Goal: Information Seeking & Learning: Learn about a topic

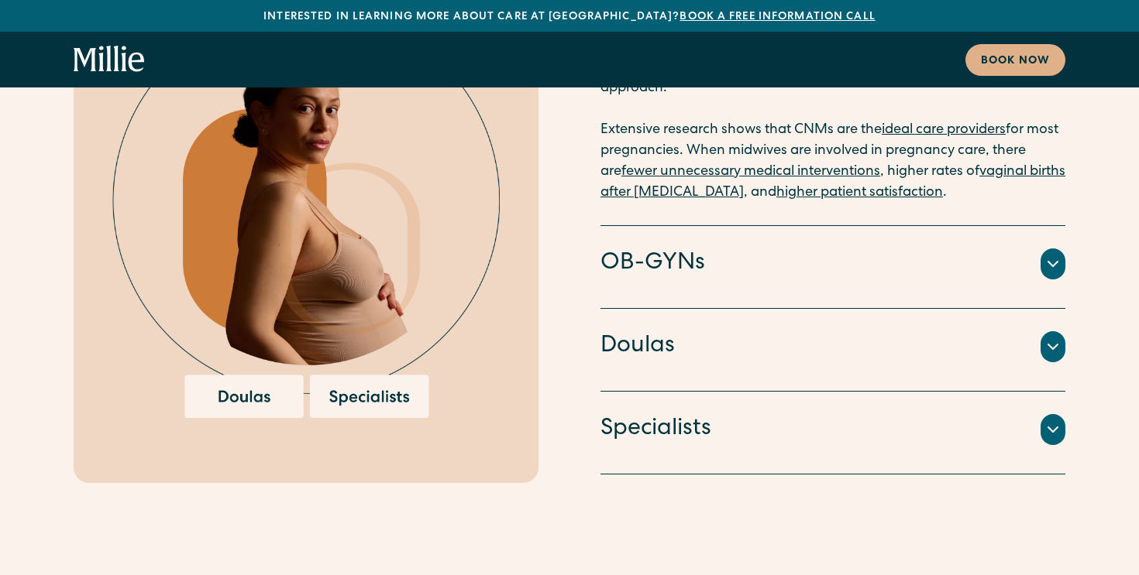
scroll to position [3238, 0]
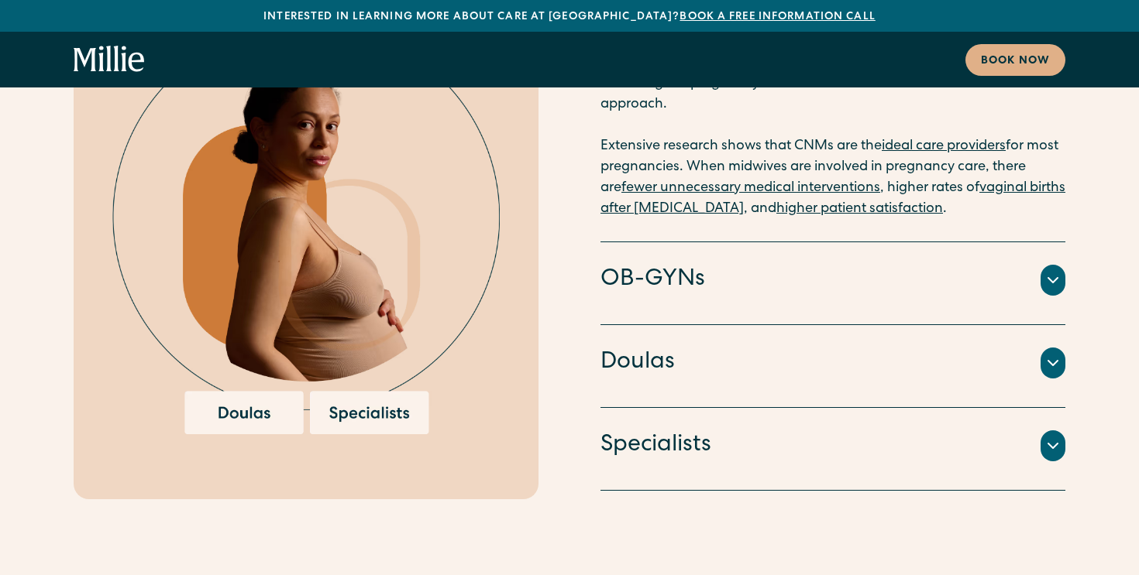
click at [960, 347] on div "Doulas" at bounding box center [832, 363] width 465 height 33
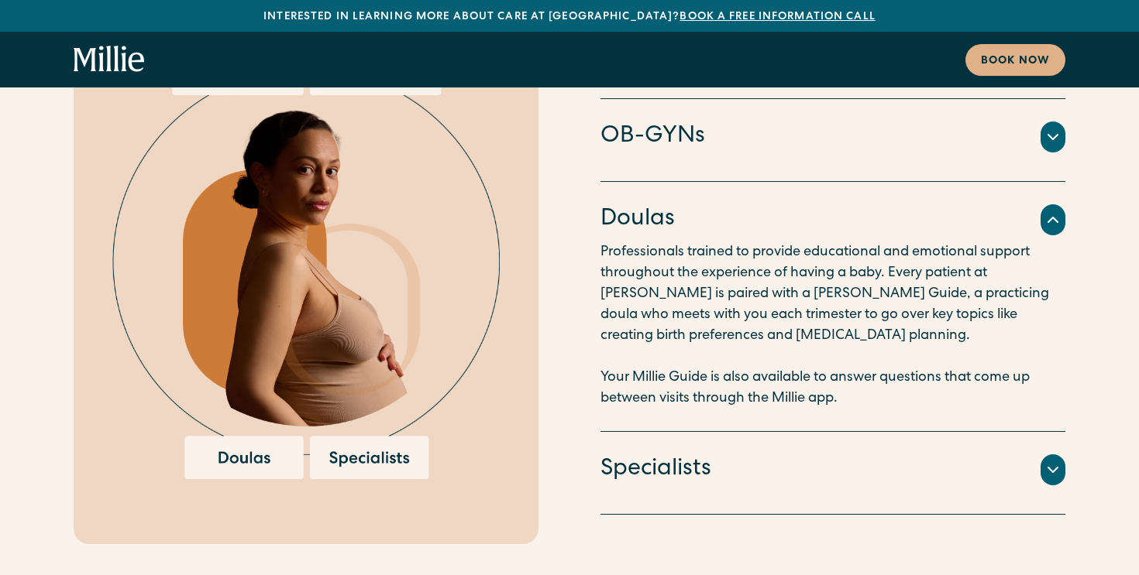
scroll to position [3178, 0]
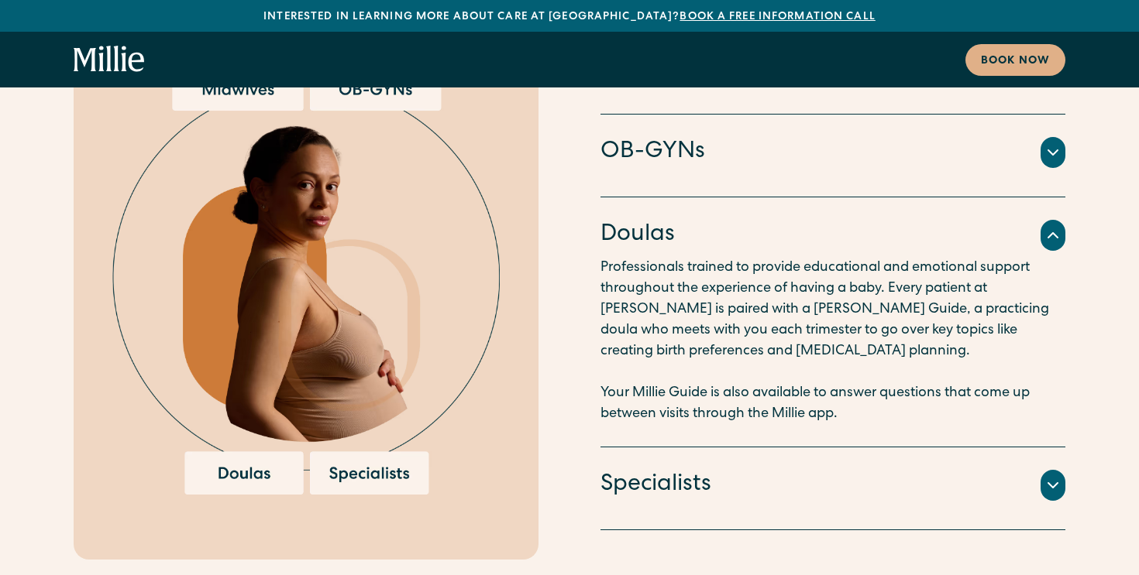
click at [821, 258] on p "Professionals trained to provide educational and emotional support throughout t…" at bounding box center [832, 341] width 465 height 167
click at [259, 407] on img at bounding box center [305, 281] width 387 height 428
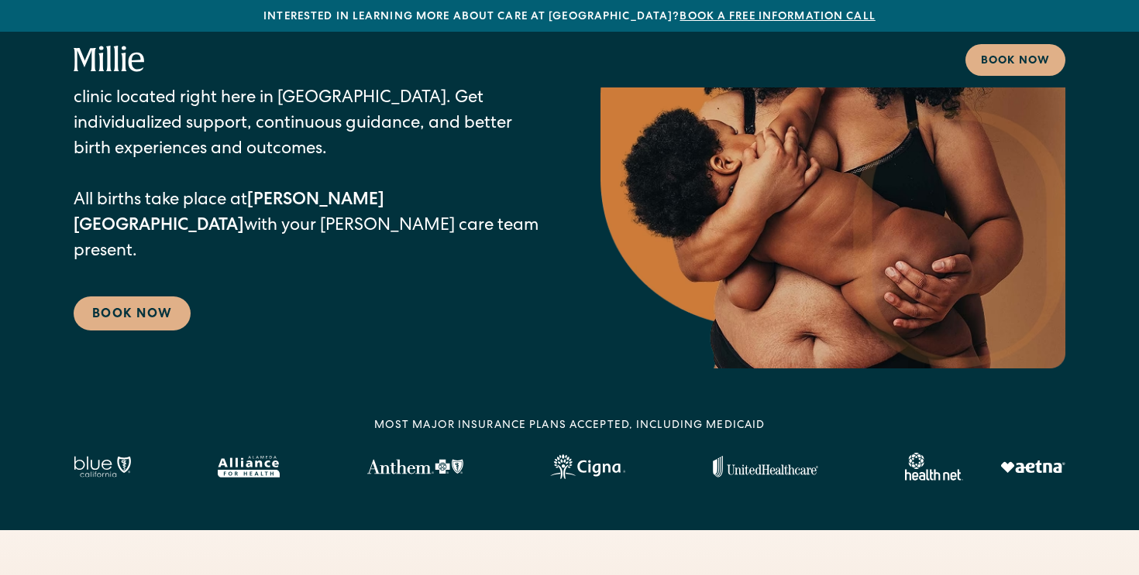
scroll to position [0, 0]
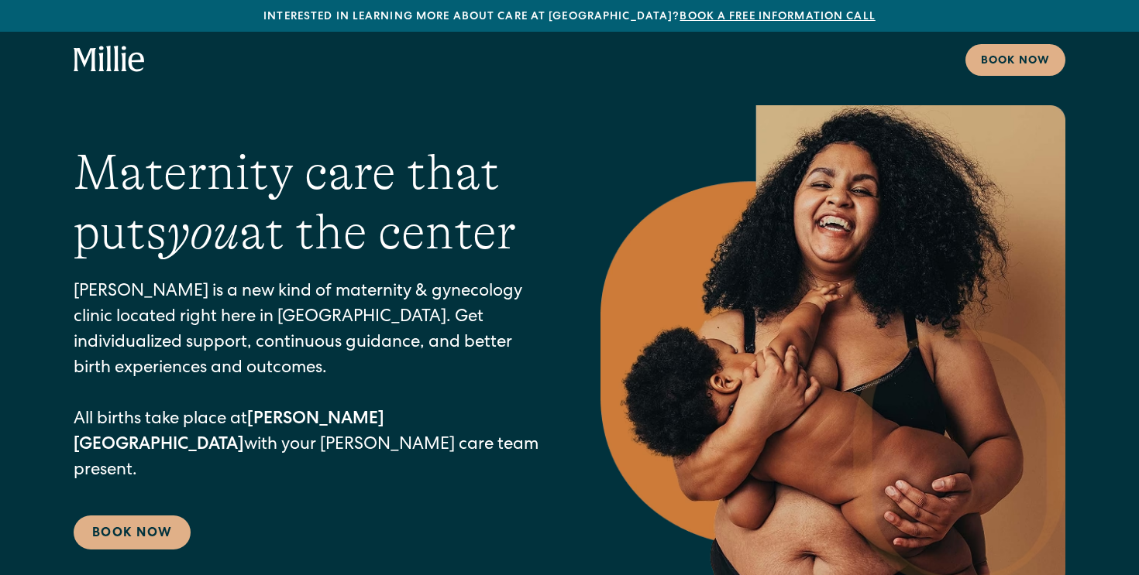
click at [84, 63] on icon "home" at bounding box center [85, 59] width 22 height 23
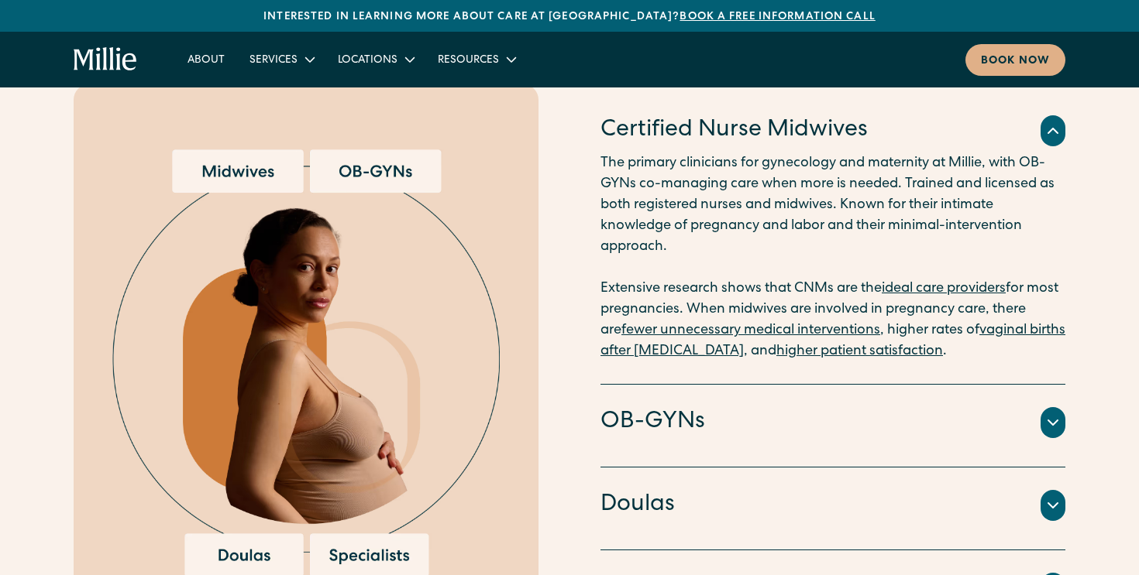
scroll to position [1637, 0]
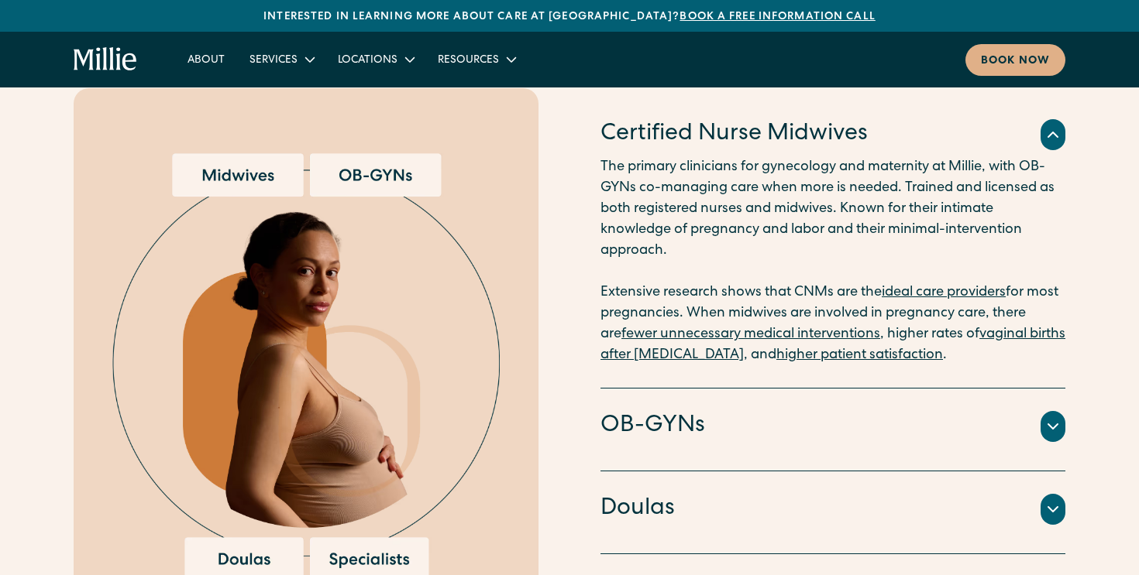
click at [666, 493] on h4 "Doulas" at bounding box center [637, 509] width 74 height 33
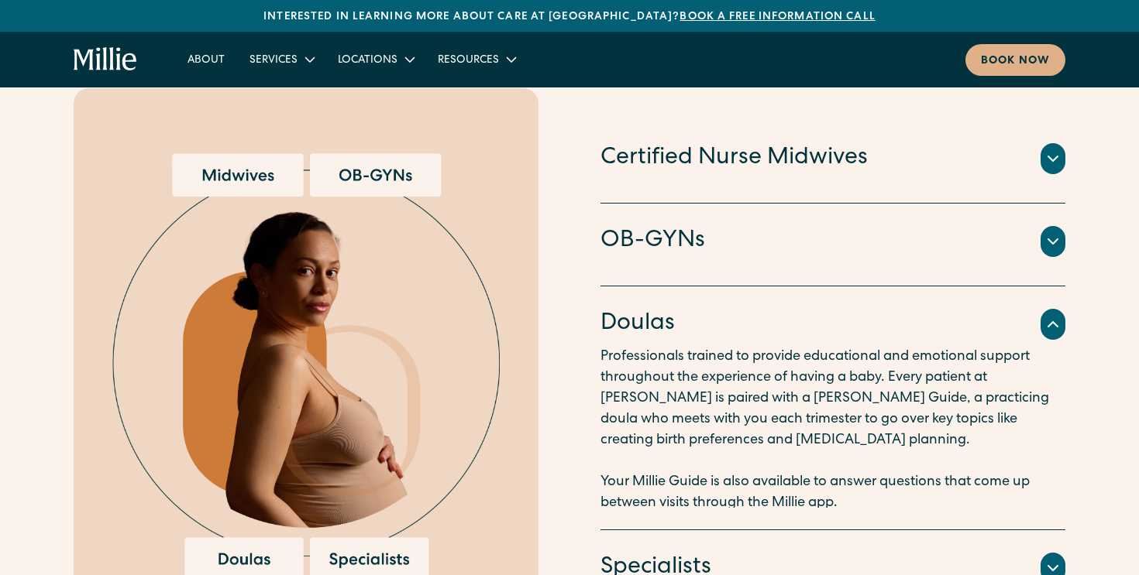
scroll to position [1661, 0]
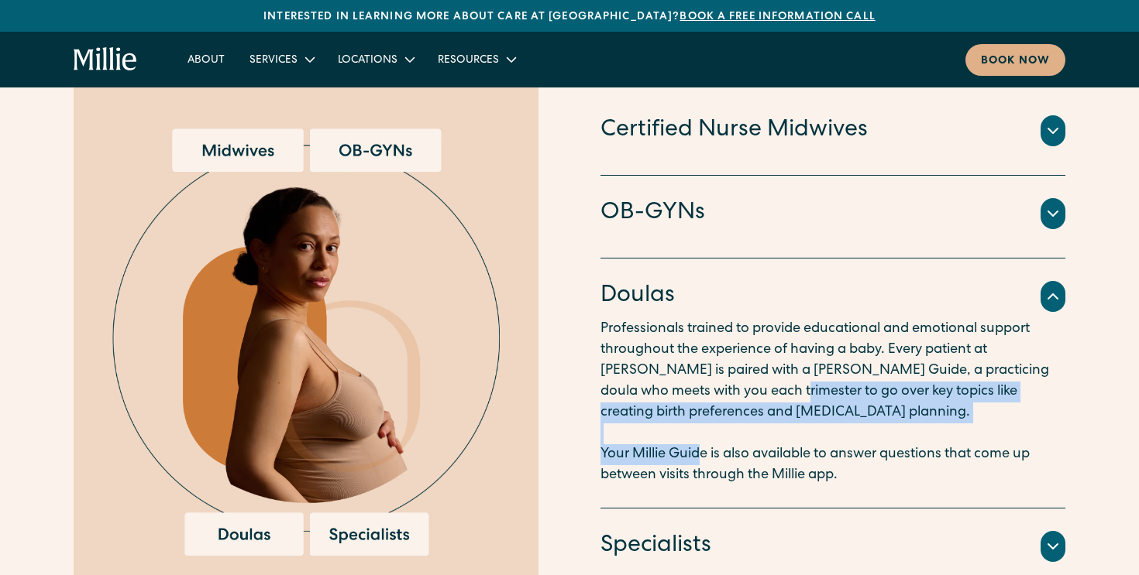
drag, startPoint x: 698, startPoint y: 424, endPoint x: 695, endPoint y: 372, distance: 52.8
click at [695, 372] on p "Professionals trained to provide educational and emotional support throughout t…" at bounding box center [832, 402] width 465 height 167
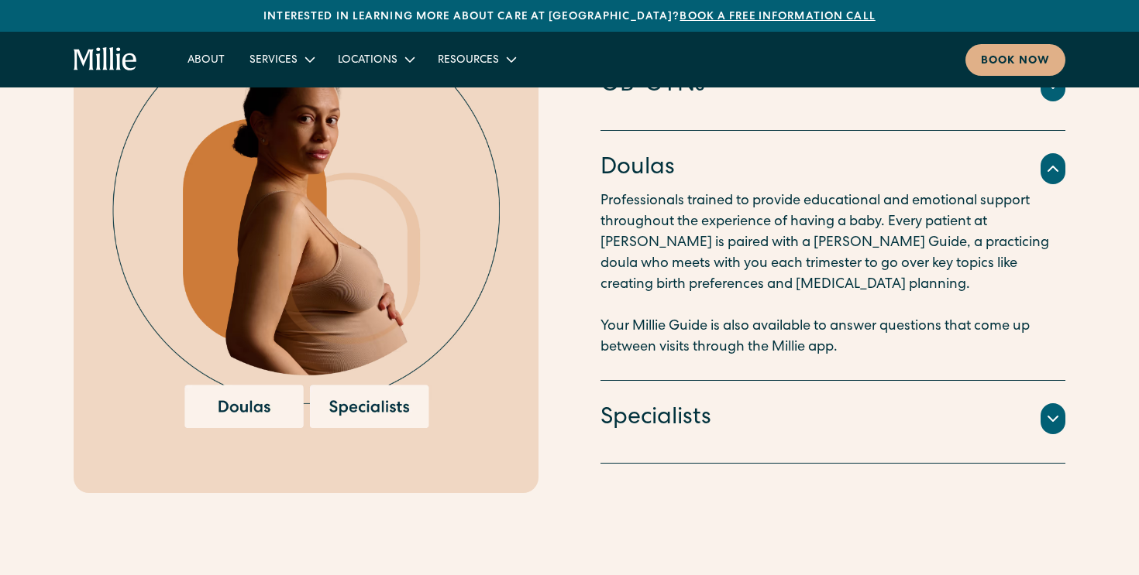
scroll to position [1788, 0]
